Goal: Task Accomplishment & Management: Complete application form

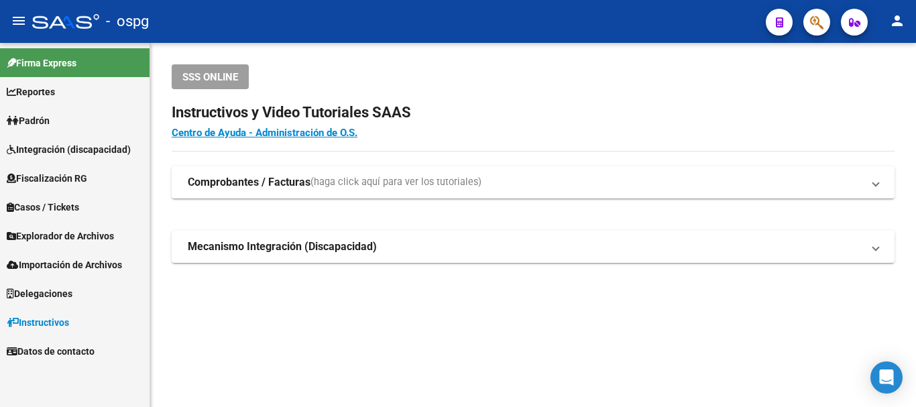
click at [32, 119] on span "Padrón" at bounding box center [28, 120] width 43 height 15
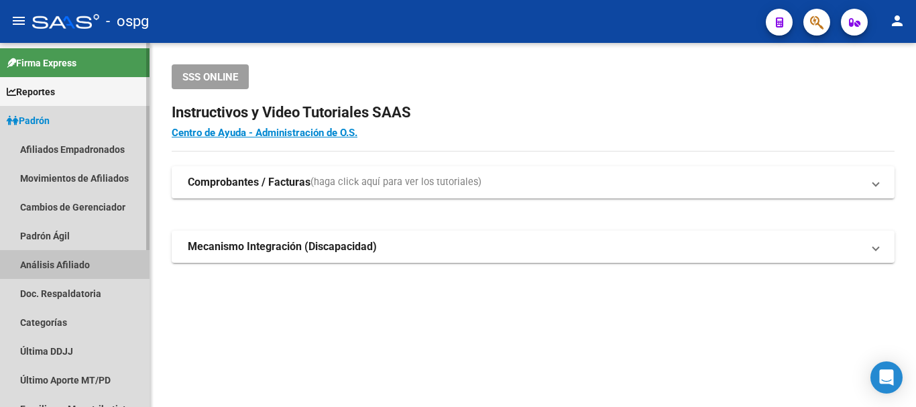
click at [60, 266] on link "Análisis Afiliado" at bounding box center [75, 264] width 150 height 29
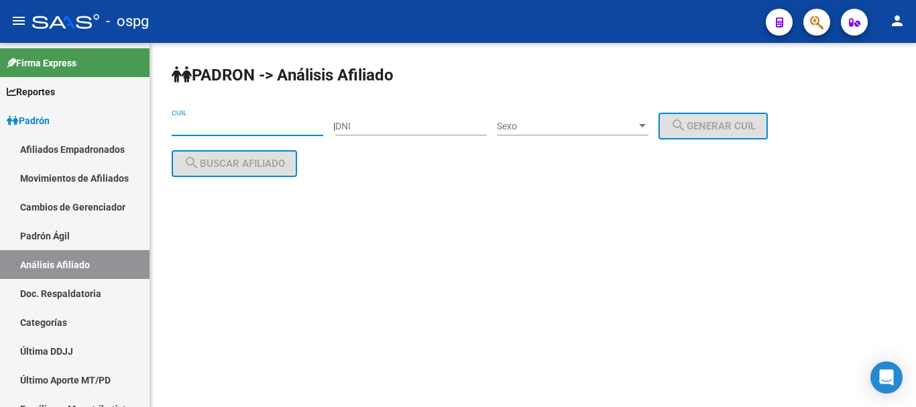
click at [202, 126] on input "CUIL" at bounding box center [248, 126] width 152 height 11
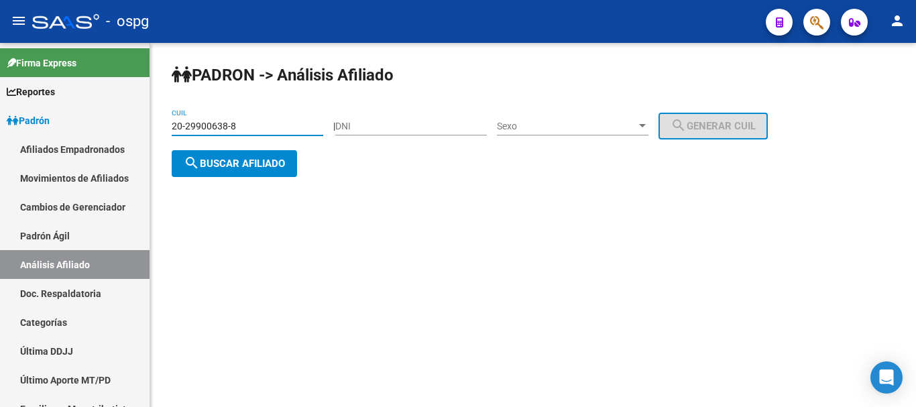
type input "20-29900638-8"
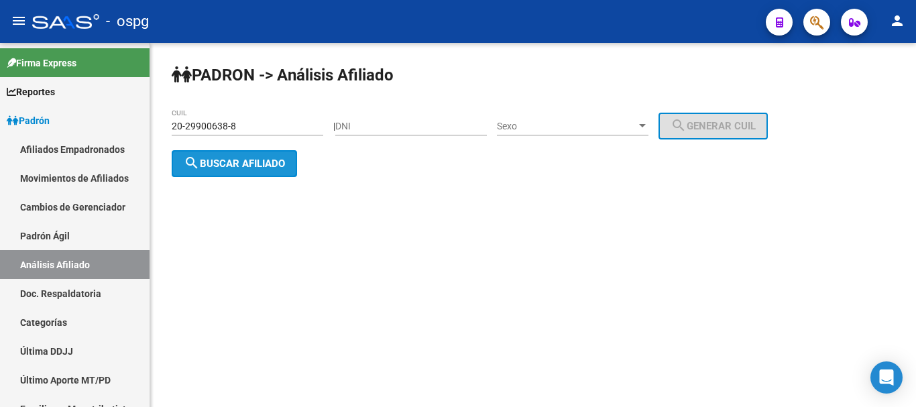
click at [293, 167] on button "search Buscar afiliado" at bounding box center [234, 163] width 125 height 27
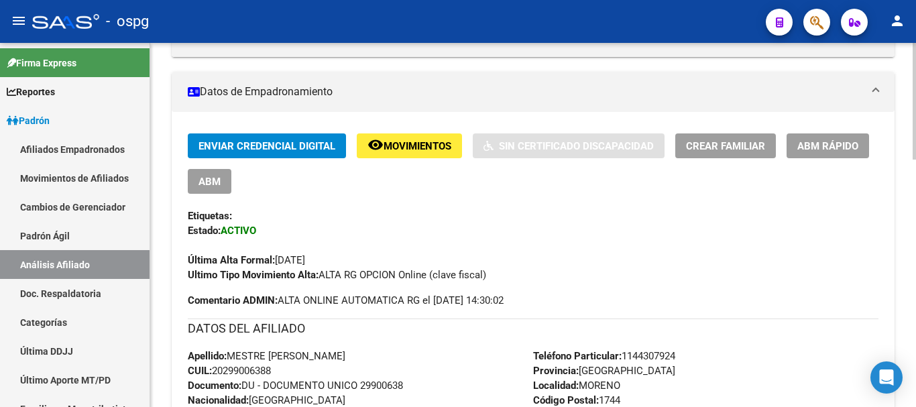
scroll to position [245, 0]
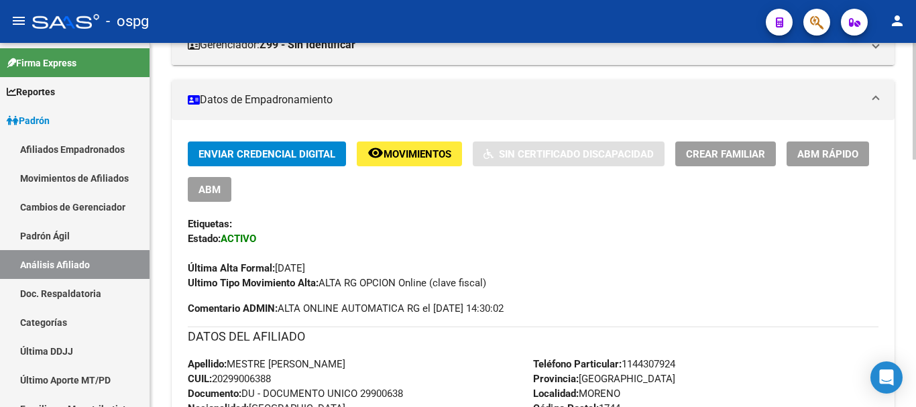
click at [915, 189] on div at bounding box center [914, 179] width 3 height 117
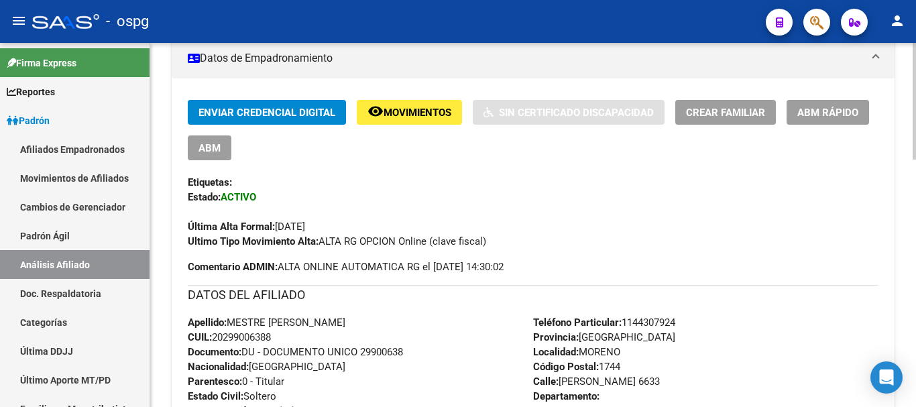
scroll to position [215, 0]
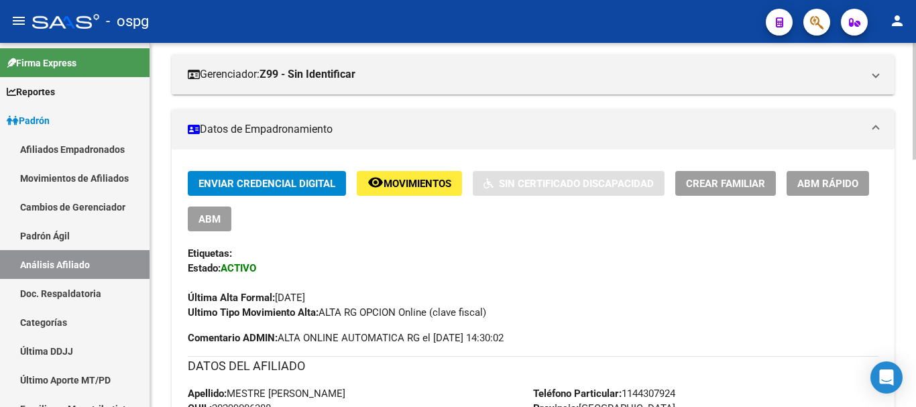
click at [915, 139] on div at bounding box center [914, 170] width 3 height 117
click at [732, 186] on span "Crear Familiar" at bounding box center [725, 184] width 79 height 12
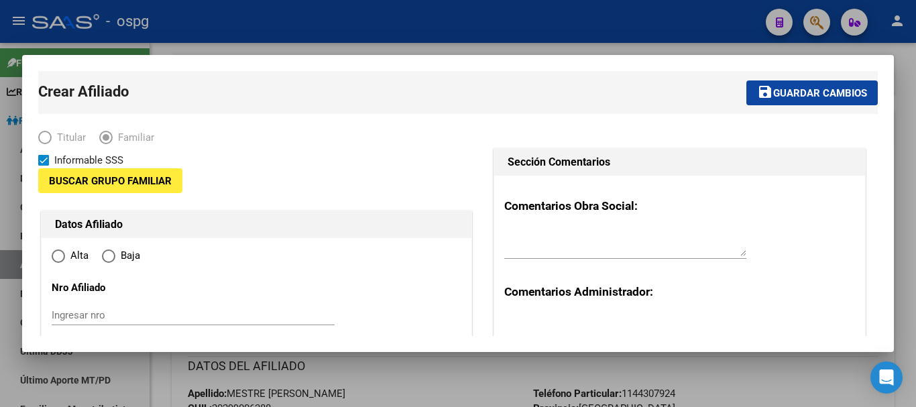
type input "30-63134618-5"
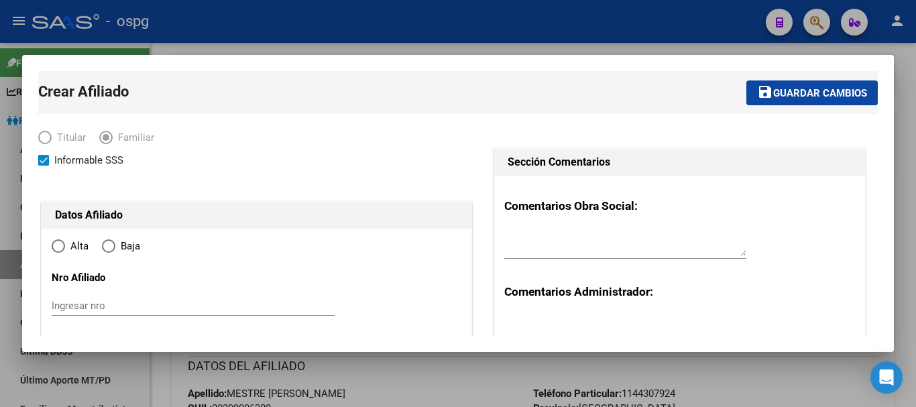
type input "MORENO"
type input "1744"
type input "TABLADA"
type input "6633"
radio input "true"
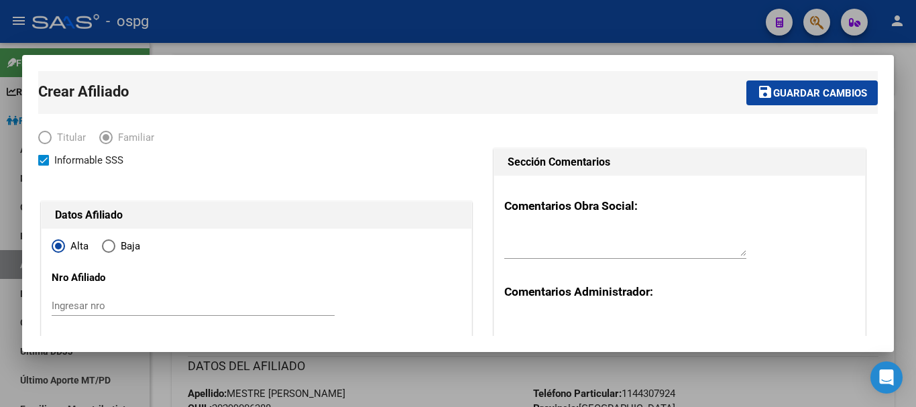
type input "30-63134618-5"
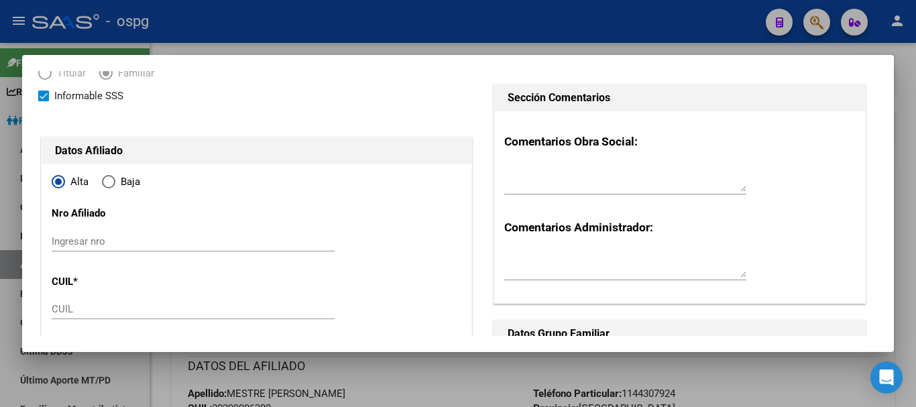
click at [76, 303] on input "CUIL" at bounding box center [193, 309] width 283 height 12
type input "27-31015472-0"
type input "31015472"
type input "BRAVO"
type input "[PERSON_NAME]"
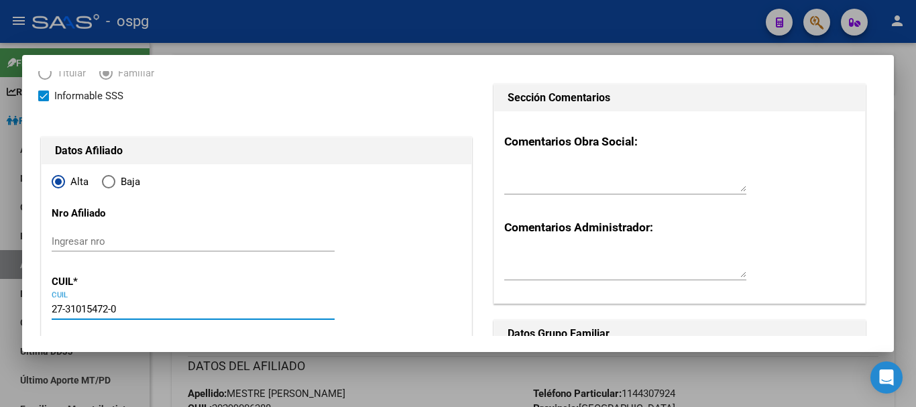
type input "[DATE]"
type input "MORENO"
type input "TABLADA"
type input "6633"
type input "27-31015472-0"
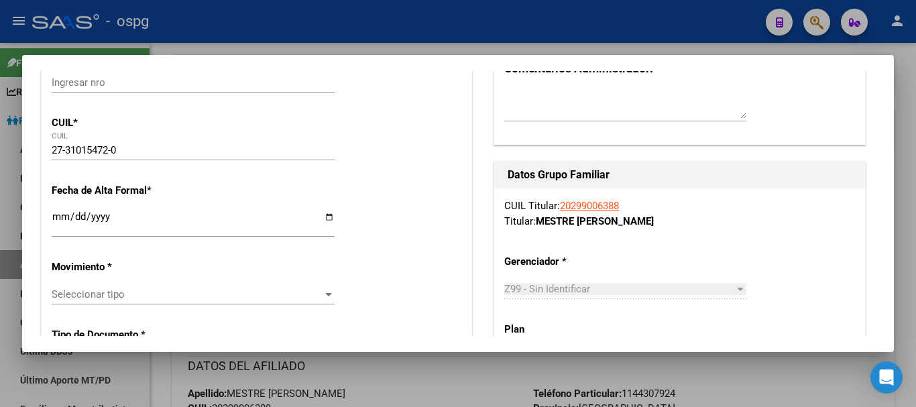
scroll to position [282, 0]
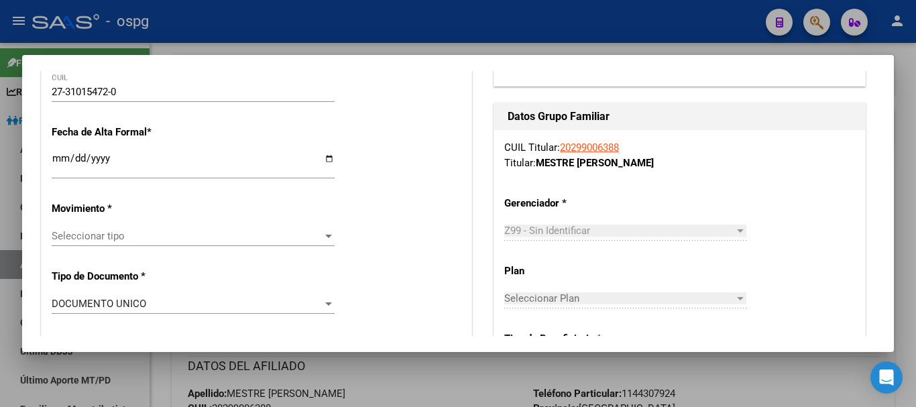
click at [55, 154] on input "Ingresar fecha" at bounding box center [193, 163] width 283 height 21
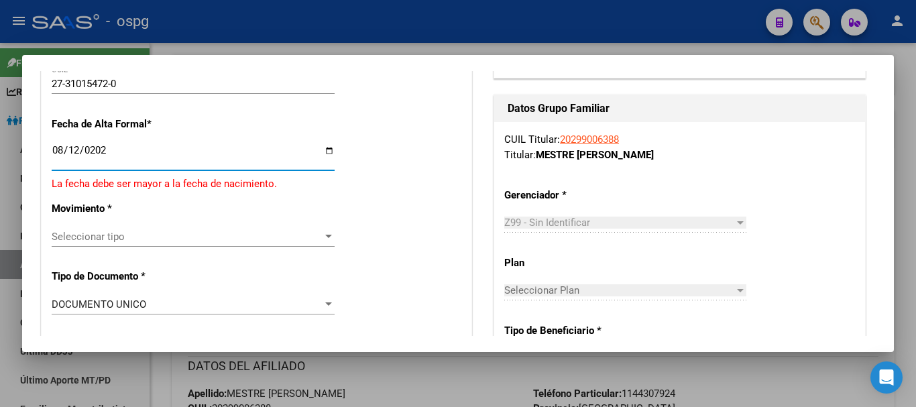
type input "[DATE]"
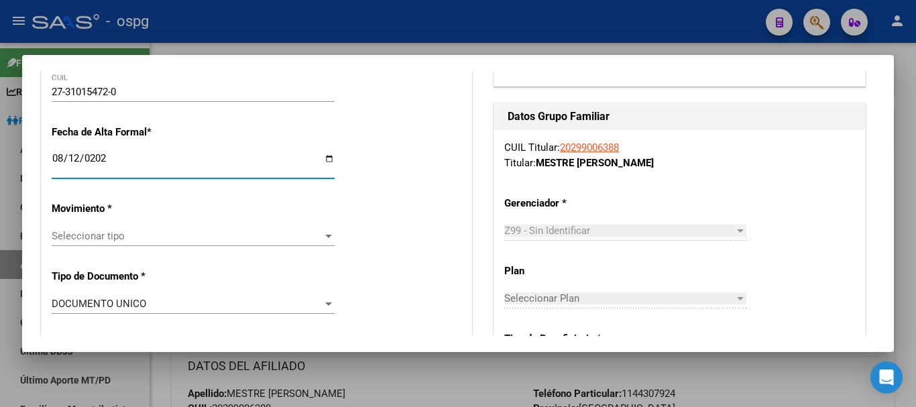
click at [117, 236] on span "Seleccionar tipo" at bounding box center [187, 236] width 271 height 12
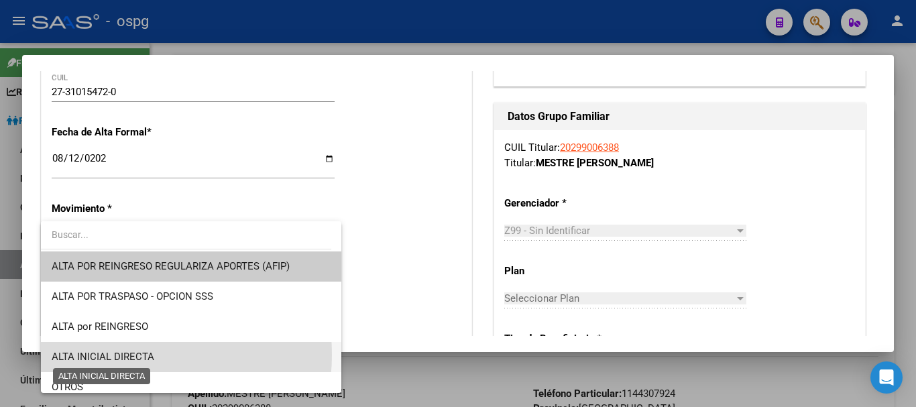
click at [124, 355] on span "ALTA INICIAL DIRECTA" at bounding box center [103, 357] width 103 height 12
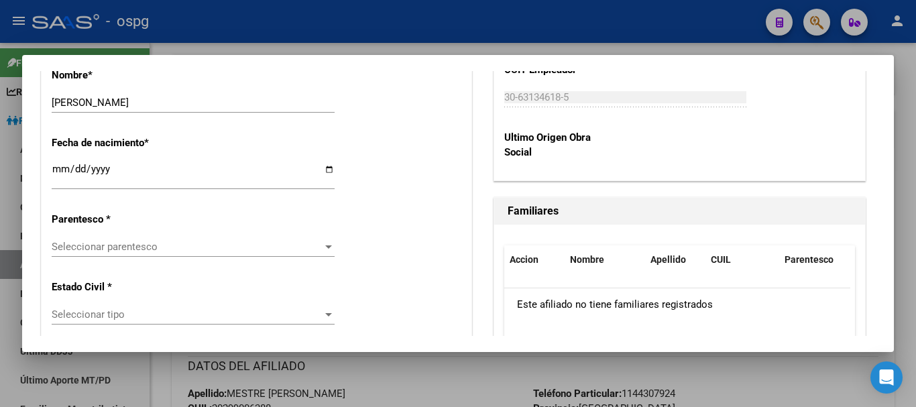
scroll to position [693, 0]
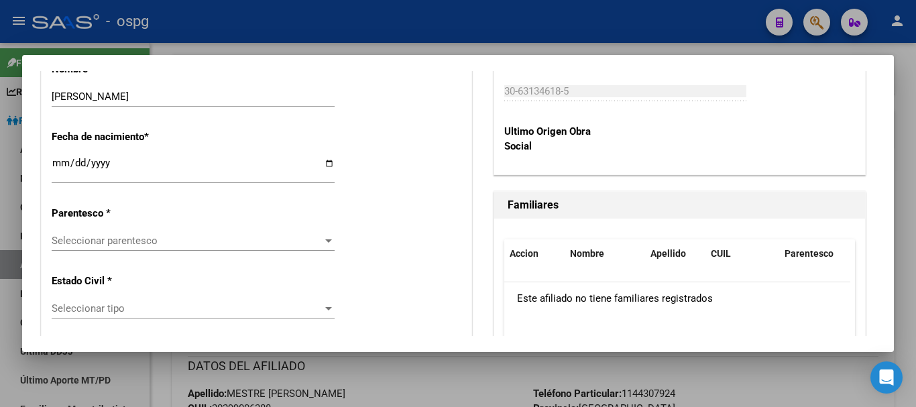
click at [333, 238] on app-drop-down-list "Parentesco * Seleccionar parentesco Seleccionar parentesco" at bounding box center [199, 227] width 294 height 40
click at [331, 239] on div at bounding box center [329, 240] width 12 height 11
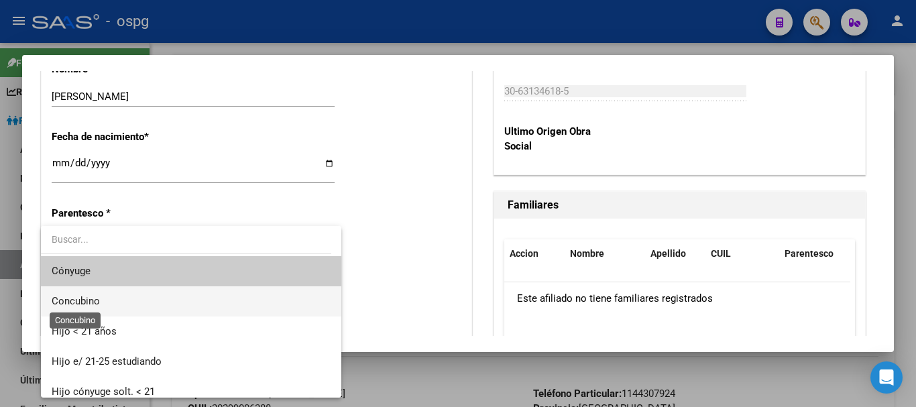
click at [94, 302] on span "Concubino" at bounding box center [76, 301] width 48 height 12
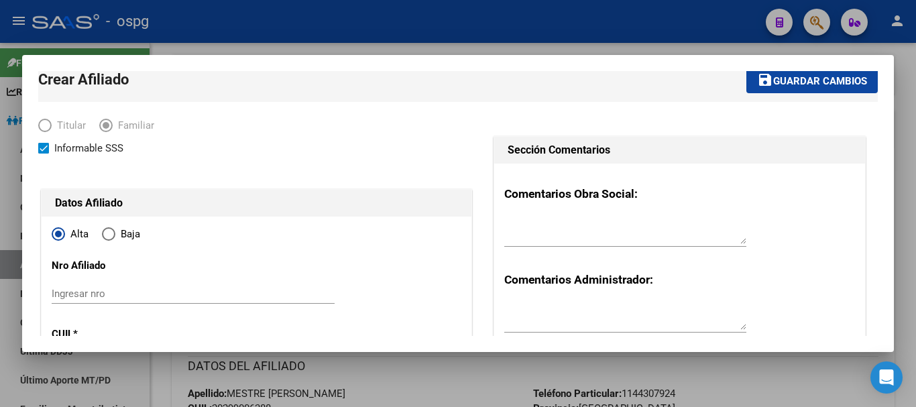
scroll to position [0, 0]
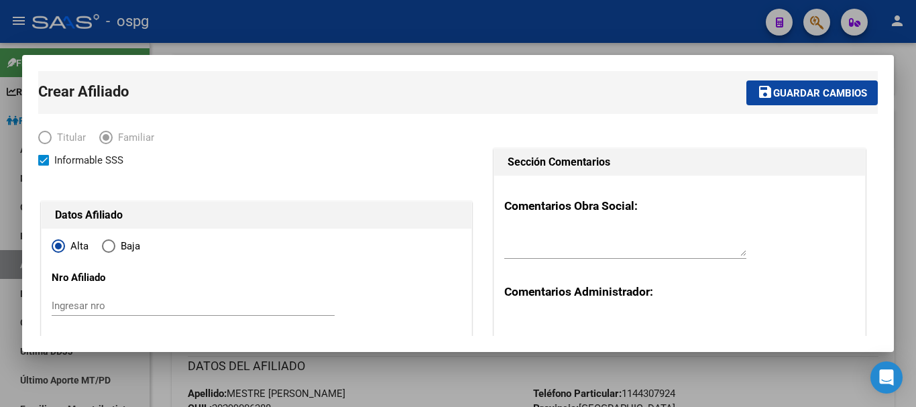
click at [814, 91] on span "Guardar cambios" at bounding box center [820, 93] width 94 height 12
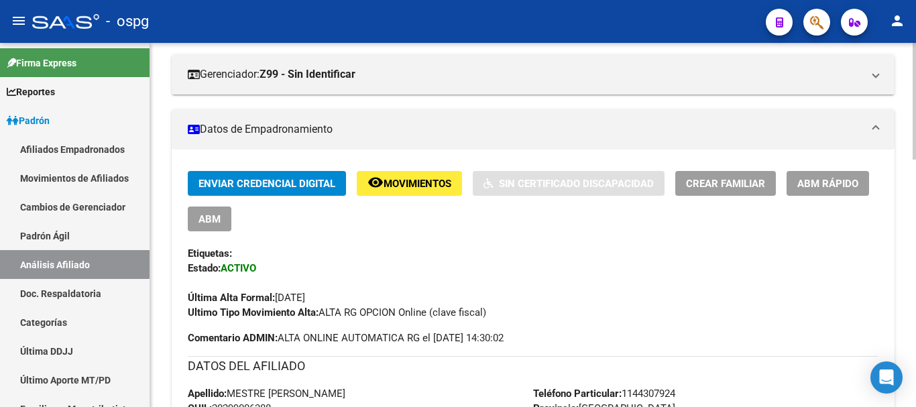
drag, startPoint x: 912, startPoint y: 138, endPoint x: 914, endPoint y: 167, distance: 28.9
click at [914, 169] on div "[PERSON_NAME] -> Análisis Afiliado Cambiar Afiliado 20-29900638-8 CUIL DATOS [P…" at bounding box center [534, 395] width 769 height 1135
click at [675, 231] on div "Enviar Credencial Digital remove_red_eye Movimientos Sin Certificado Discapacid…" at bounding box center [533, 245] width 691 height 149
click at [738, 186] on span "Crear Familiar" at bounding box center [725, 184] width 79 height 12
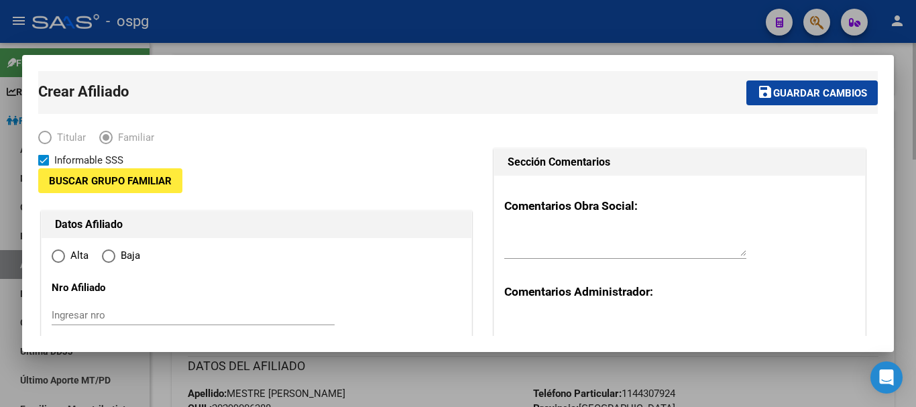
type input "30-63134618-5"
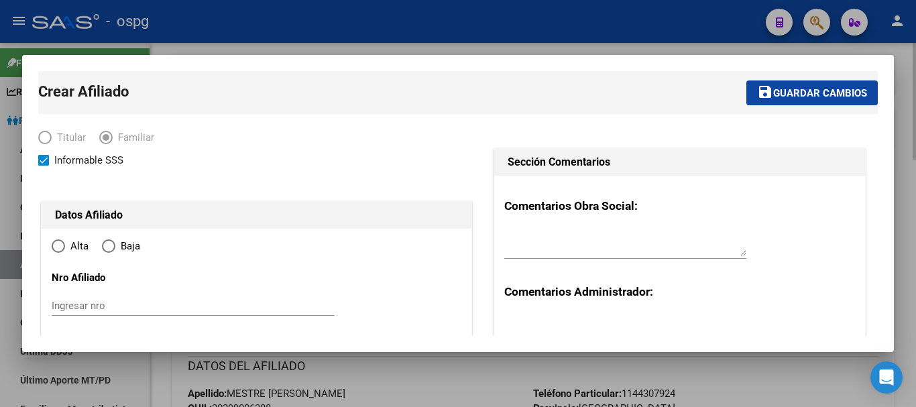
type input "MORENO"
type input "1744"
type input "TABLADA"
type input "6633"
radio input "true"
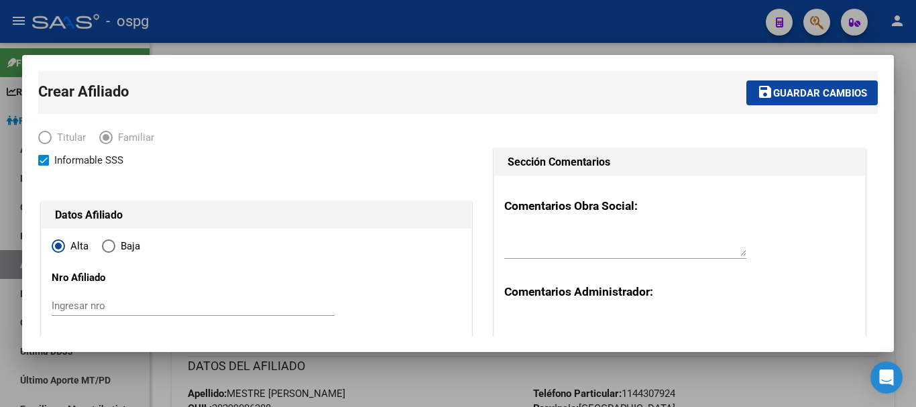
type input "30-63134618-5"
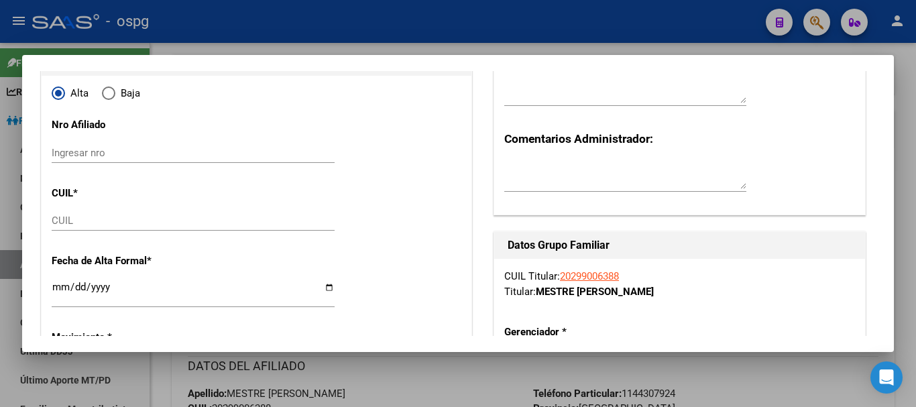
scroll to position [164, 0]
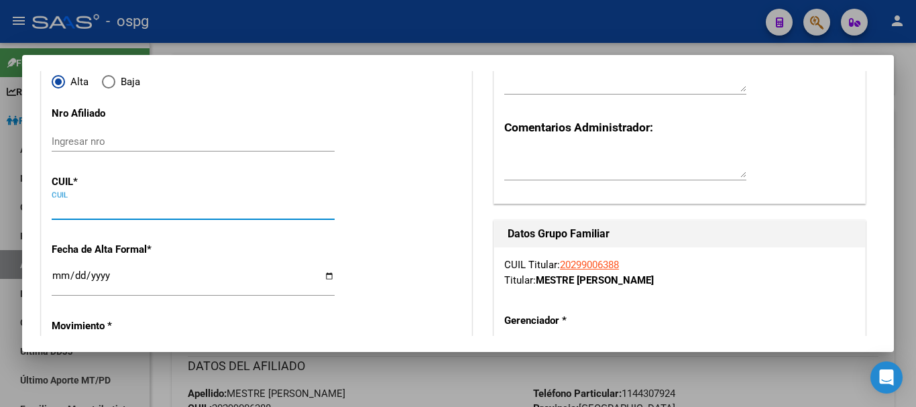
click at [61, 210] on input "CUIL" at bounding box center [193, 209] width 283 height 12
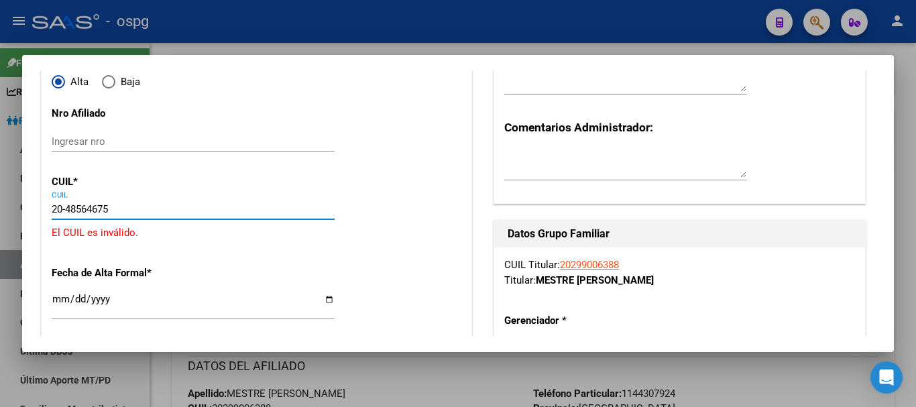
type input "20-48564675-3"
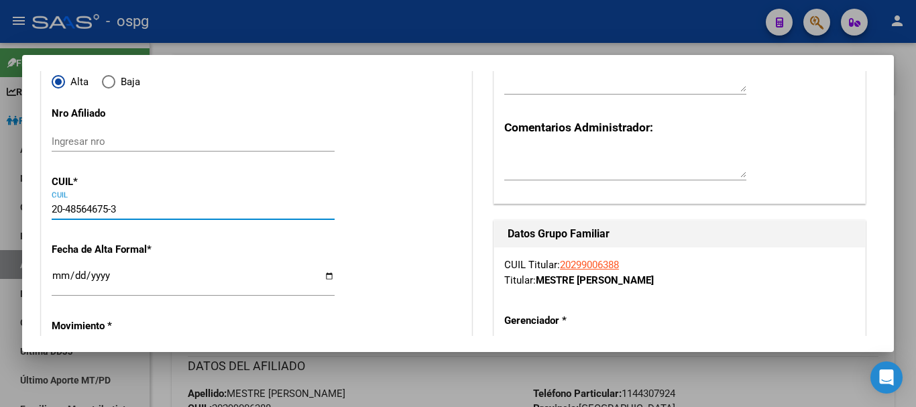
type input "48564675"
type input "MESTRE"
type input "[PERSON_NAME]"
type input "[DATE]"
type input "MORENO"
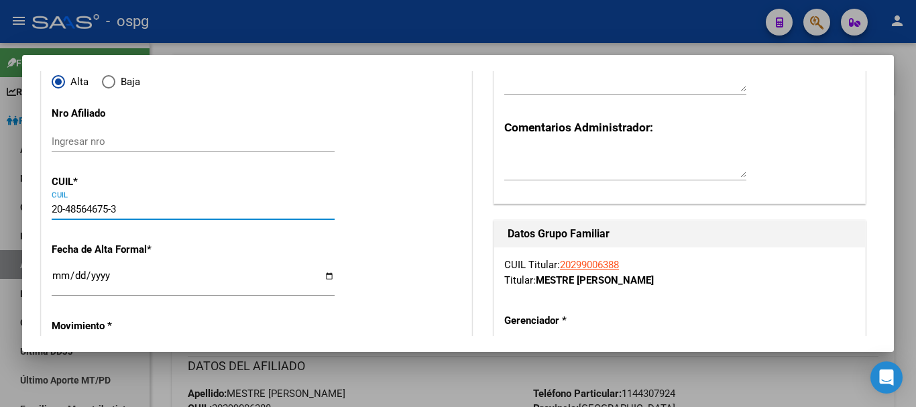
type input "TABLADA"
type input "6633"
type input "20-48564675-3"
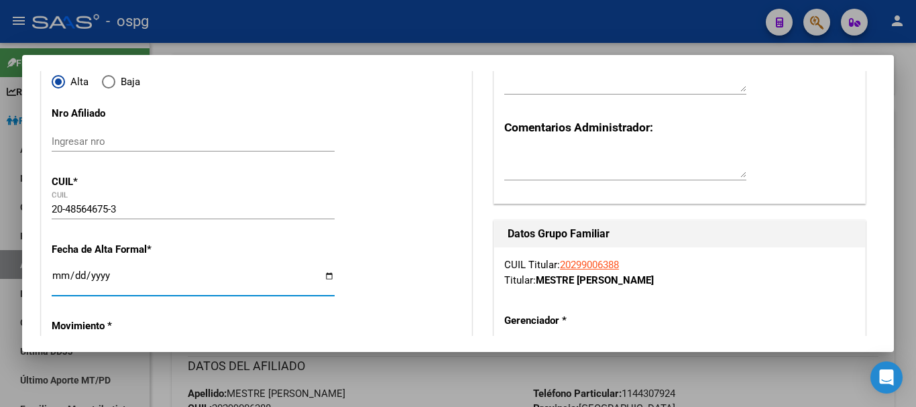
click at [56, 276] on input "Ingresar fecha" at bounding box center [193, 280] width 283 height 21
click at [58, 272] on input "Ingresar fecha" at bounding box center [193, 280] width 283 height 21
click at [104, 278] on input "Ingresar fecha" at bounding box center [193, 280] width 283 height 21
type input "[DATE]"
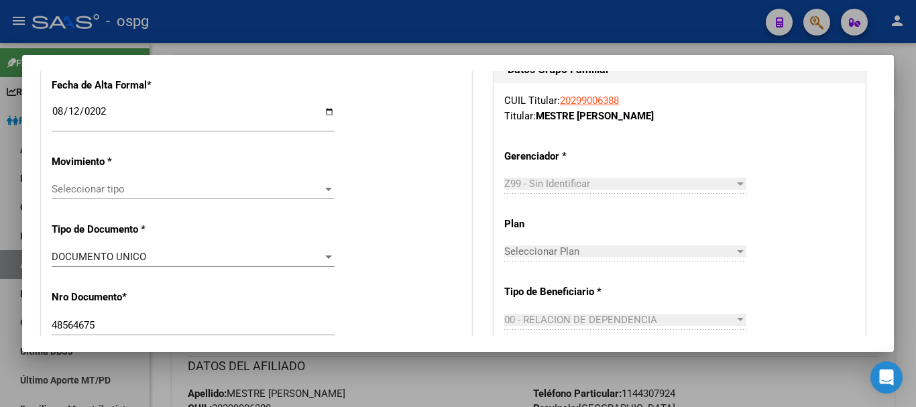
scroll to position [364, 0]
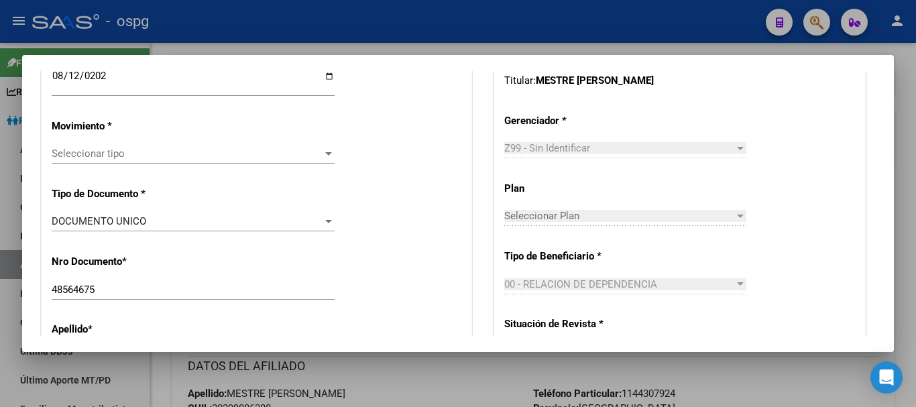
click at [323, 152] on div at bounding box center [329, 153] width 12 height 11
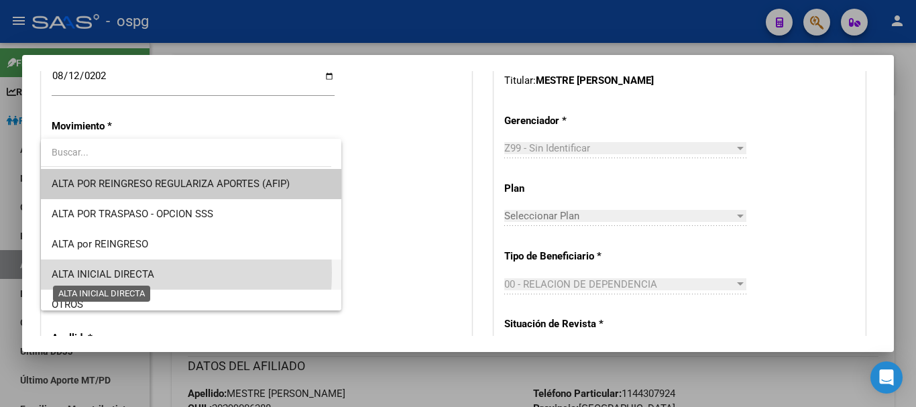
click at [78, 273] on span "ALTA INICIAL DIRECTA" at bounding box center [103, 274] width 103 height 12
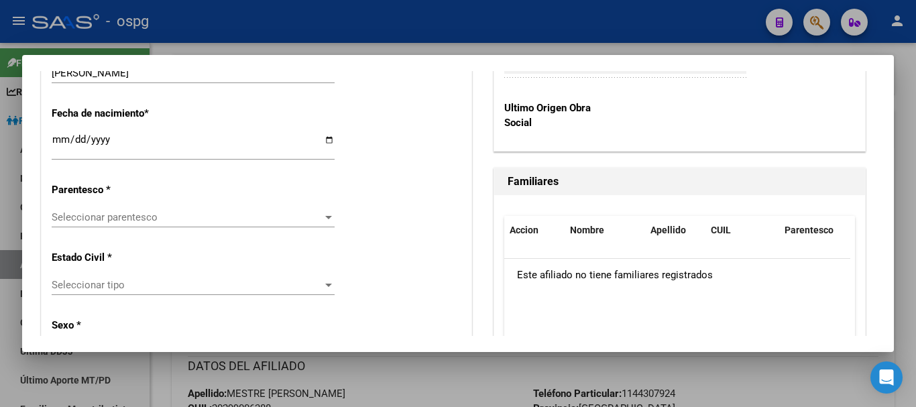
scroll to position [728, 0]
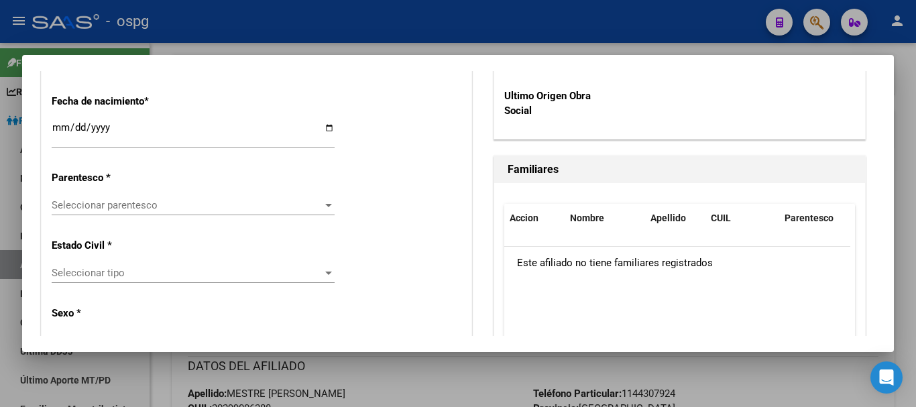
click at [327, 206] on div at bounding box center [328, 205] width 7 height 3
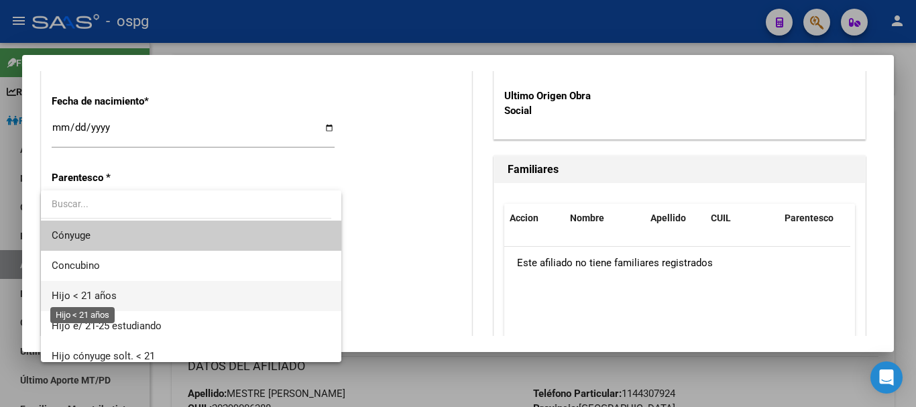
click at [115, 297] on span "Hijo < 21 años" at bounding box center [84, 296] width 65 height 12
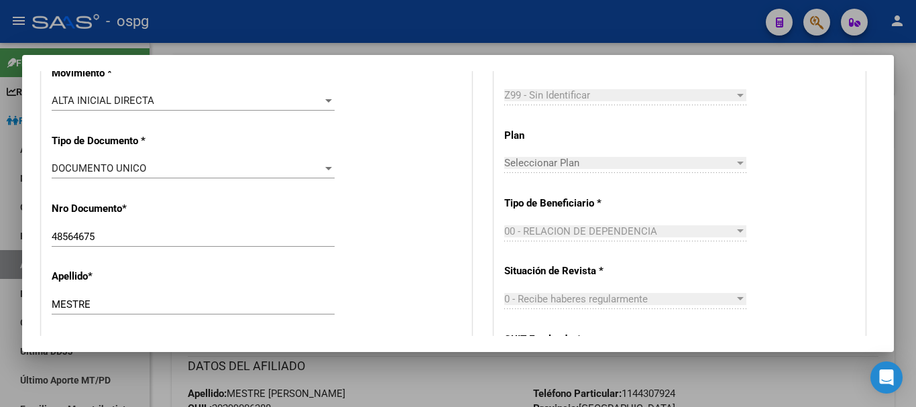
scroll to position [0, 0]
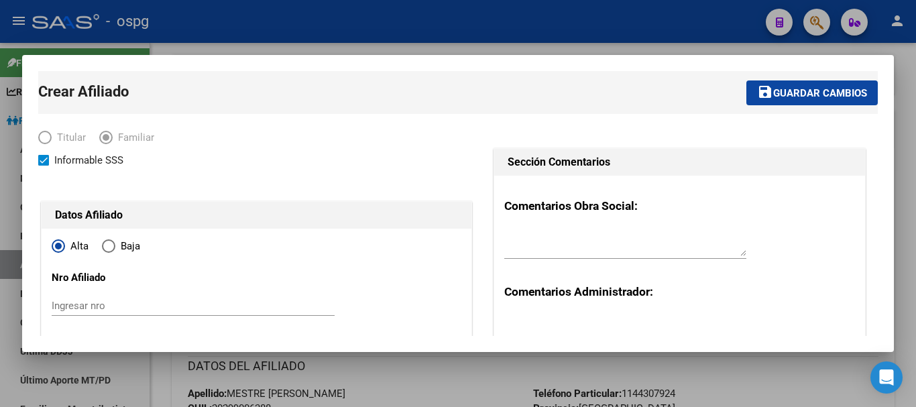
click at [846, 90] on span "Guardar cambios" at bounding box center [820, 93] width 94 height 12
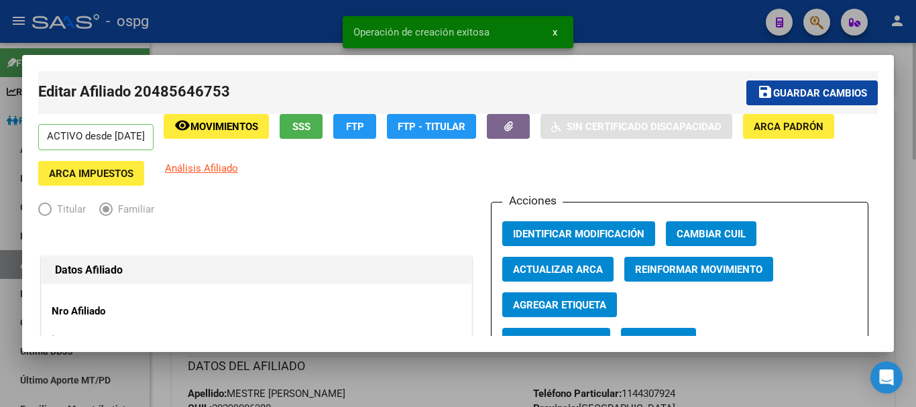
click at [901, 103] on div at bounding box center [458, 203] width 916 height 407
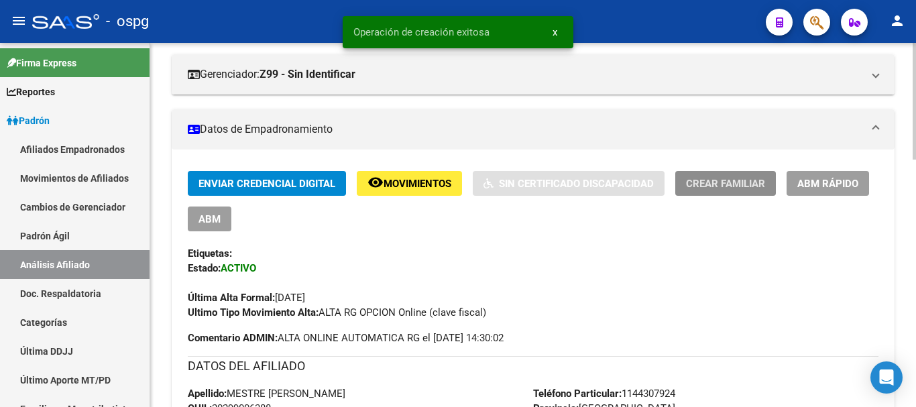
click at [730, 188] on span "Crear Familiar" at bounding box center [725, 184] width 79 height 12
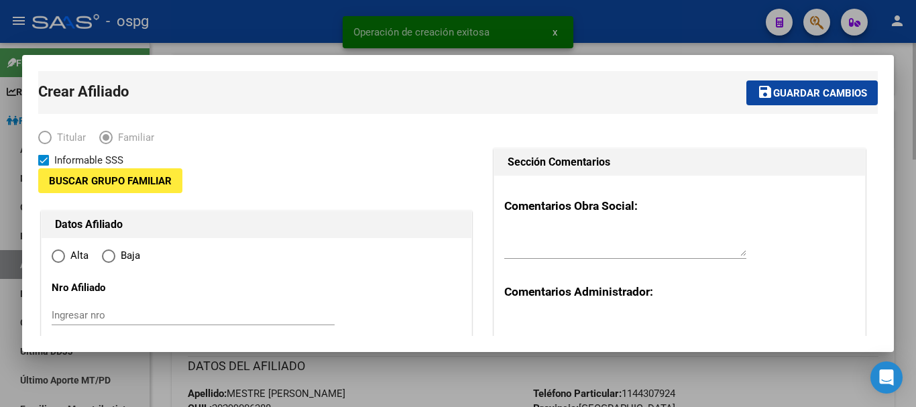
type input "30-63134618-5"
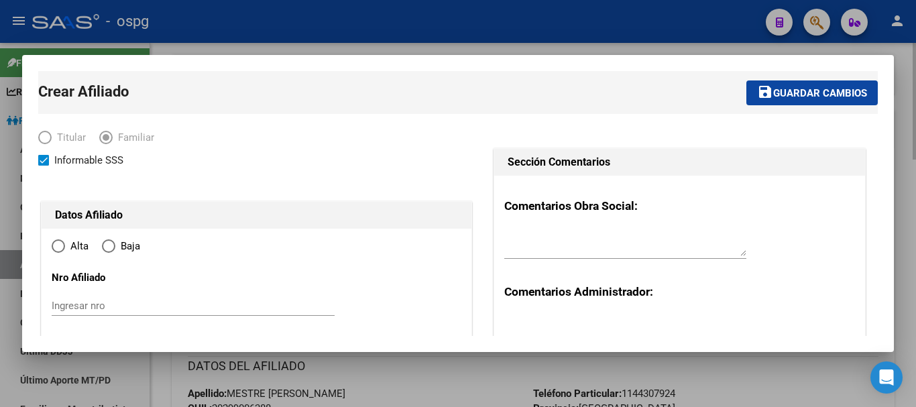
type input "MORENO"
type input "1744"
type input "TABLADA"
type input "6633"
radio input "true"
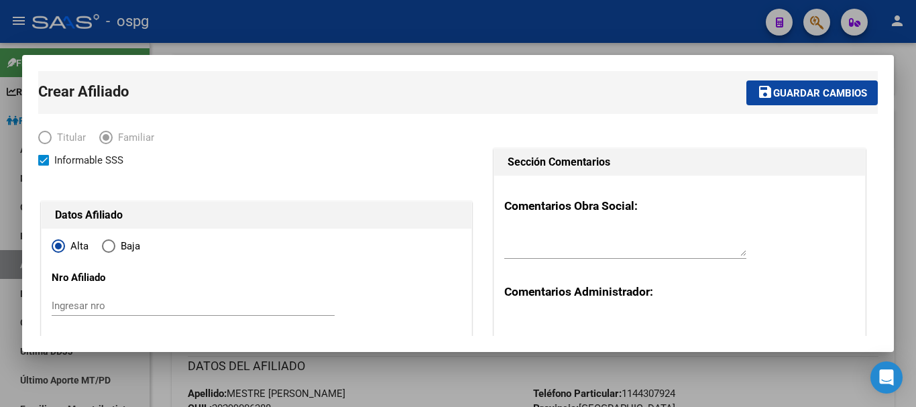
type input "30-63134618-5"
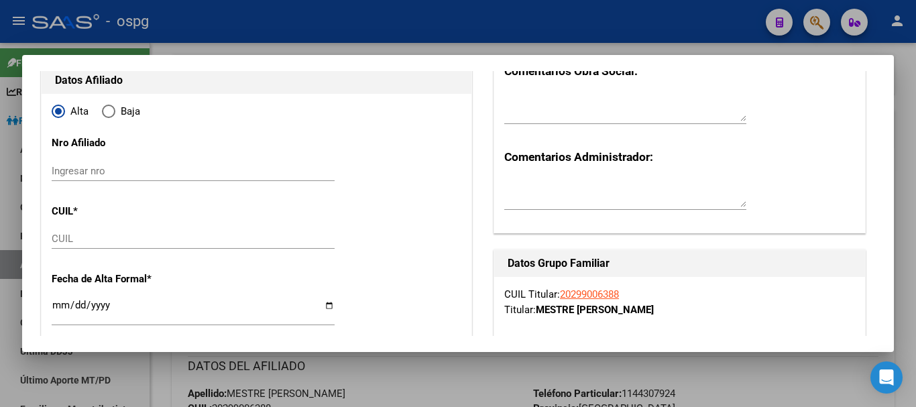
scroll to position [170, 0]
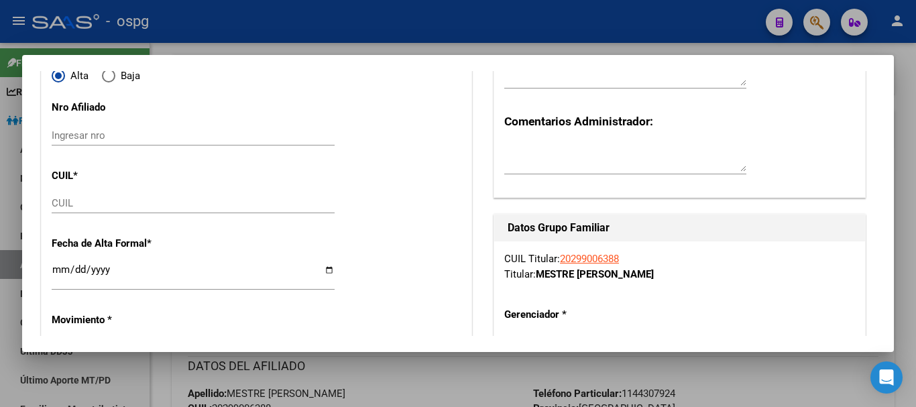
click at [101, 196] on div "CUIL" at bounding box center [193, 203] width 283 height 20
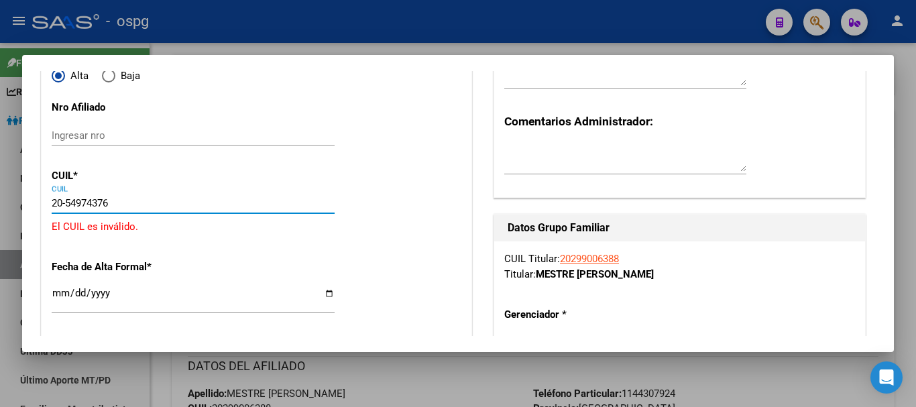
type input "20-54974376-6"
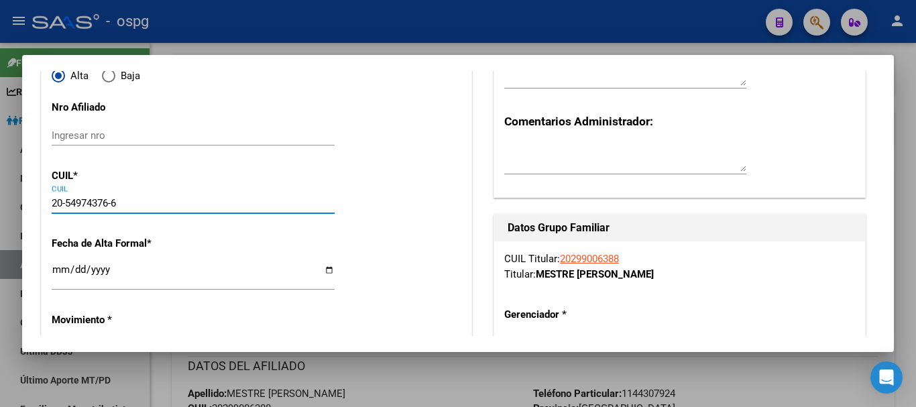
type input "54974376"
type input "MESTRE"
type input "[PERSON_NAME]"
type input "[DATE]"
type input "MORENO"
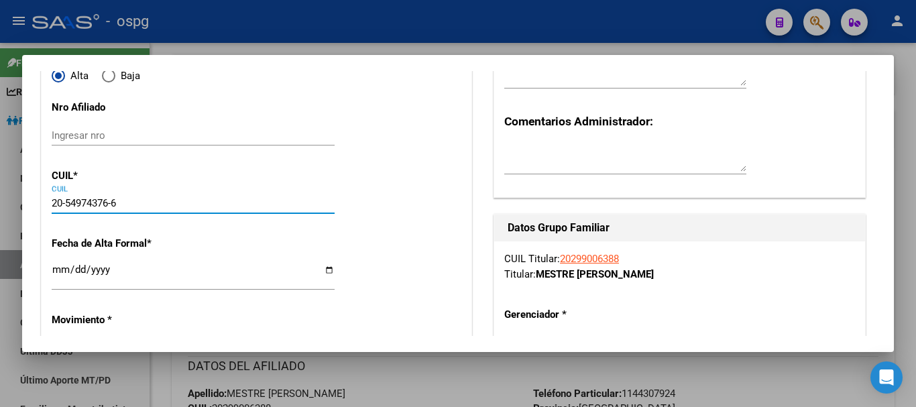
type input "TABLADA"
type input "6633"
type input "20-54974376-6"
click at [56, 267] on input "Ingresar fecha" at bounding box center [193, 274] width 283 height 21
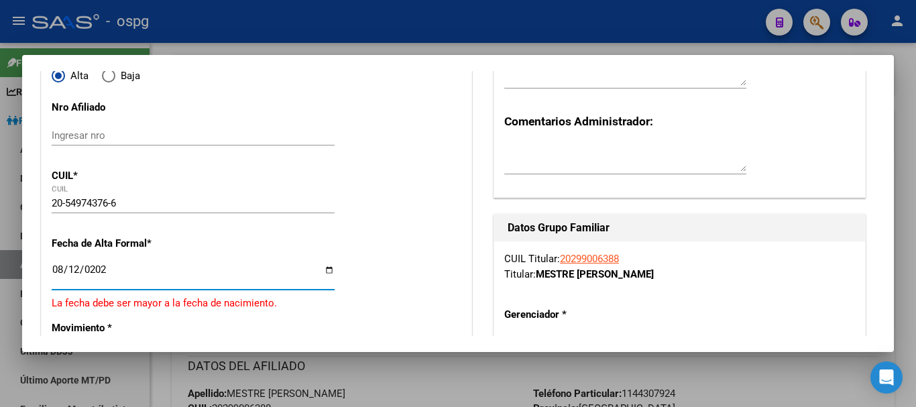
type input "[DATE]"
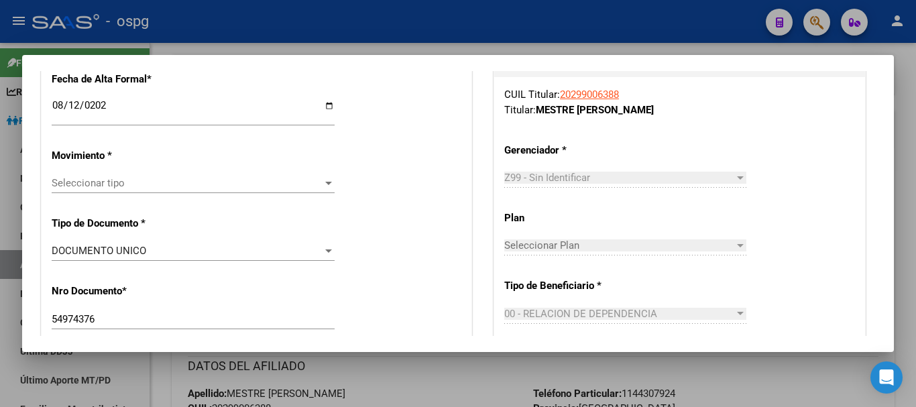
scroll to position [364, 0]
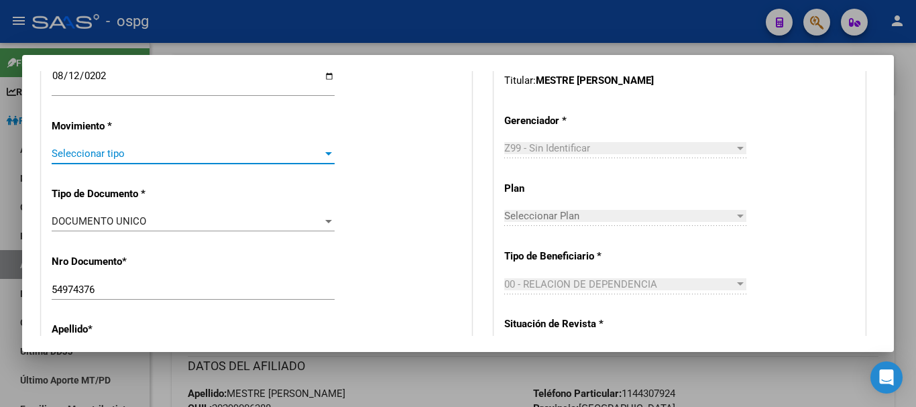
click at [329, 152] on div at bounding box center [329, 153] width 12 height 11
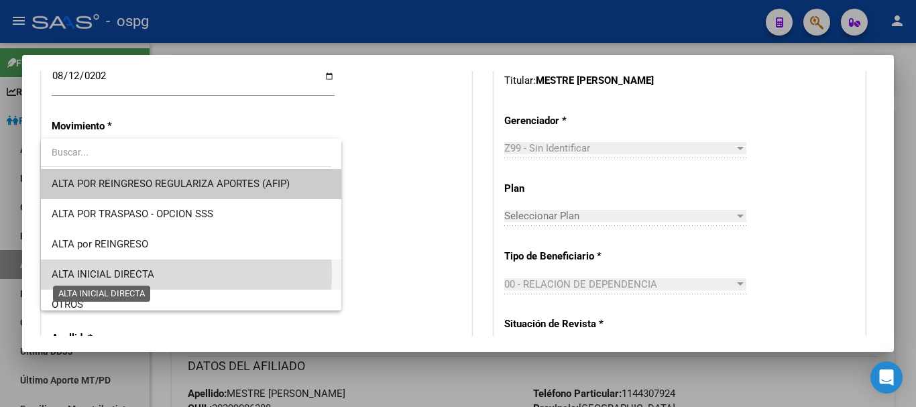
click at [124, 273] on span "ALTA INICIAL DIRECTA" at bounding box center [103, 274] width 103 height 12
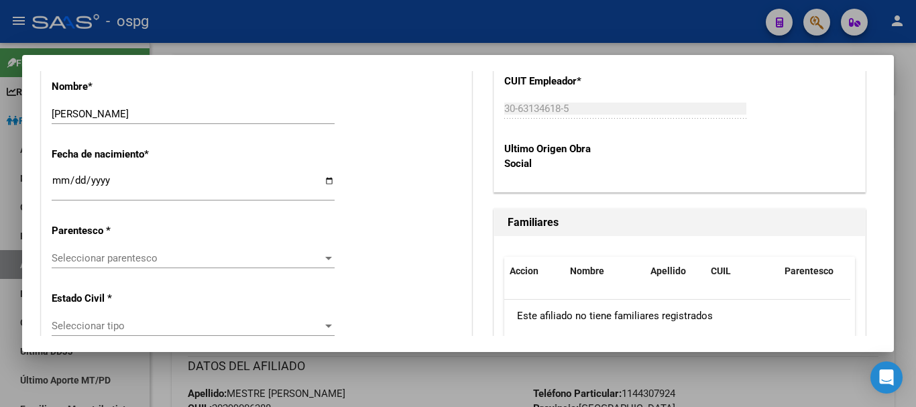
scroll to position [687, 0]
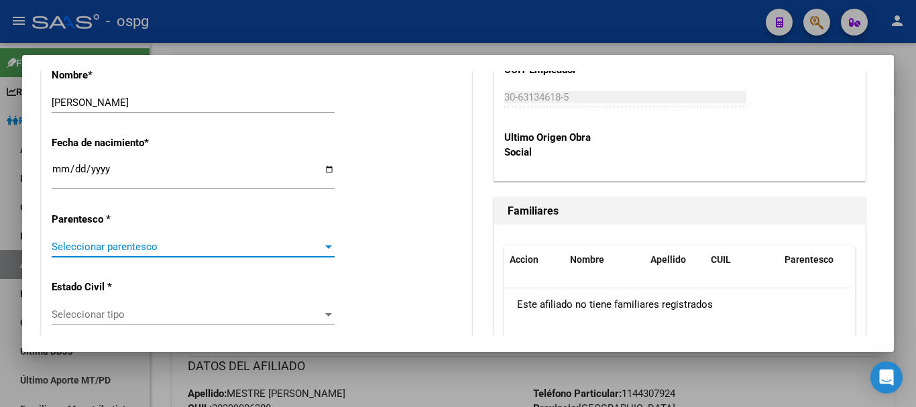
click at [327, 243] on div at bounding box center [329, 246] width 12 height 11
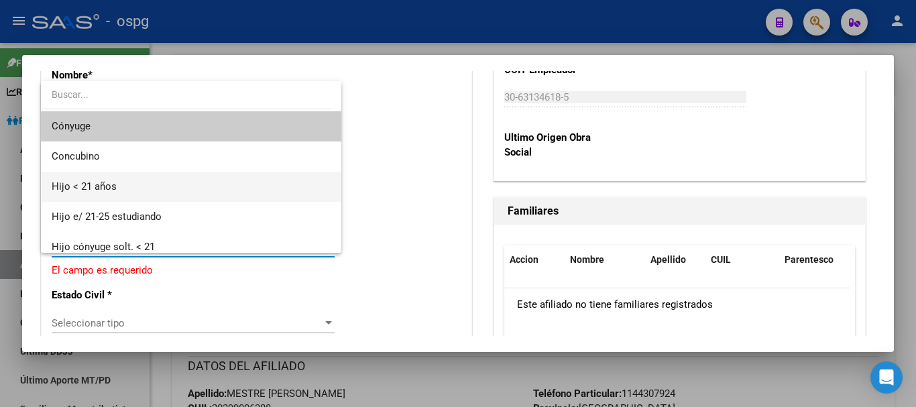
click at [139, 190] on span "Hijo < 21 años" at bounding box center [191, 187] width 279 height 30
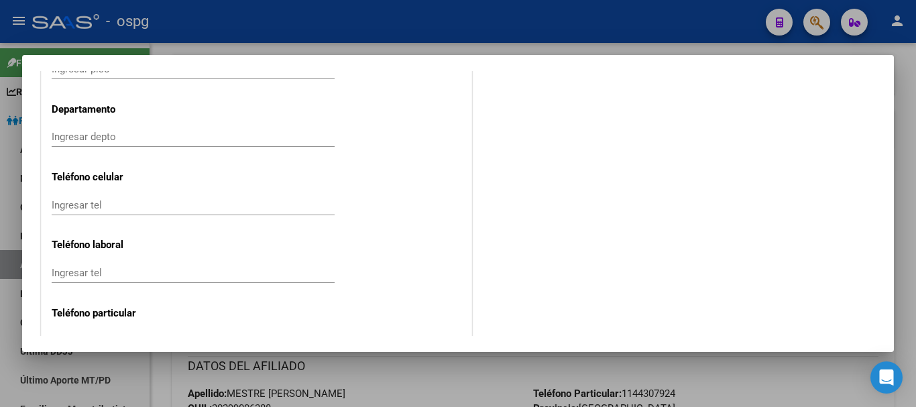
scroll to position [0, 0]
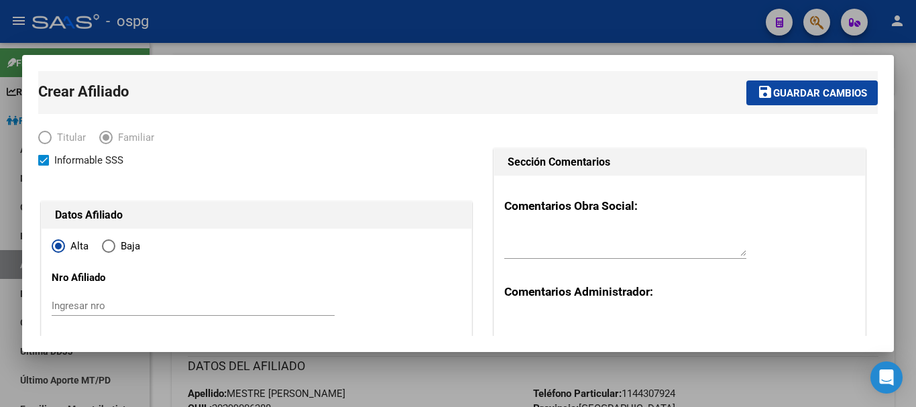
click at [813, 88] on span "Guardar cambios" at bounding box center [820, 93] width 94 height 12
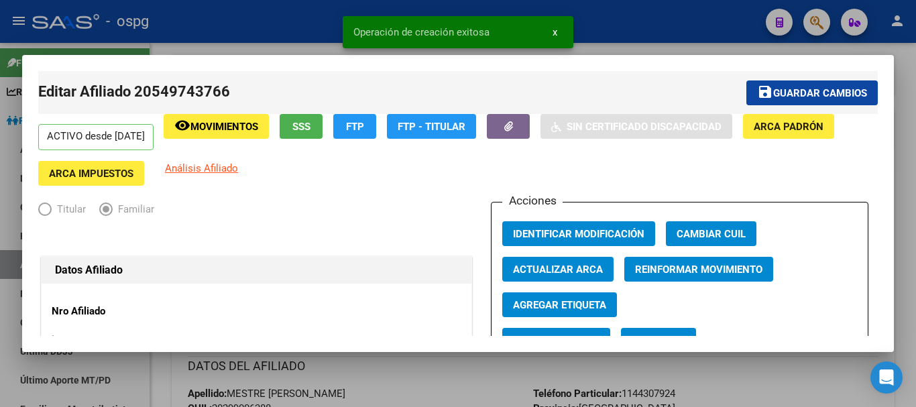
click at [722, 390] on div at bounding box center [458, 203] width 916 height 407
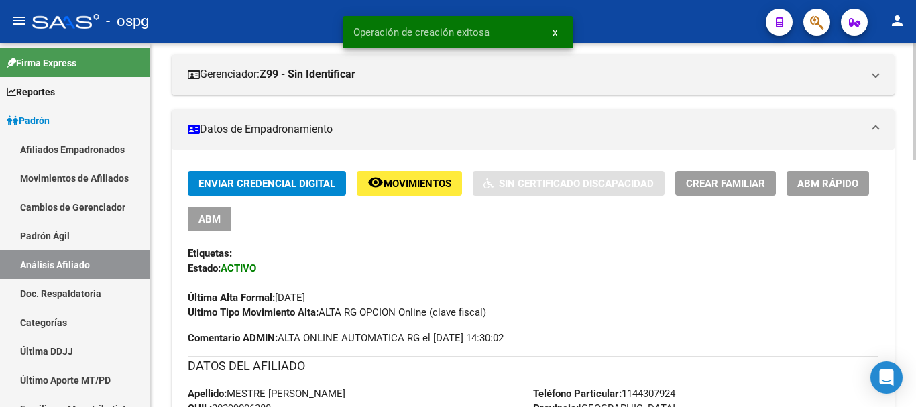
drag, startPoint x: 912, startPoint y: 150, endPoint x: 915, endPoint y: 319, distance: 169.0
click at [915, 319] on div "[PERSON_NAME] -> Análisis Afiliado Cambiar Afiliado 20-29900638-8 CUIL DATOS [P…" at bounding box center [534, 395] width 769 height 1135
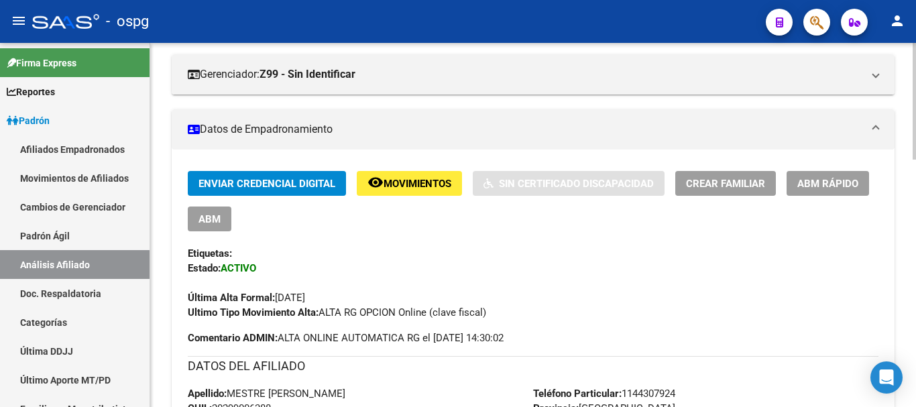
click at [825, 285] on div "Última Alta Formal: [DATE]" at bounding box center [533, 291] width 691 height 30
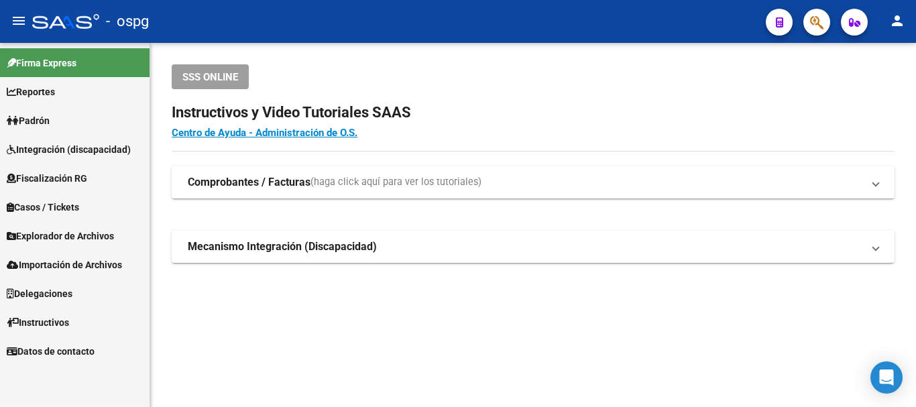
click at [480, 351] on mat-sidenav-content "SSS ONLINE Instructivos y Video Tutoriales SAAS Centro de Ayuda - Administració…" at bounding box center [533, 225] width 766 height 364
click at [42, 121] on span "Padrón" at bounding box center [28, 120] width 43 height 15
